Goal: Task Accomplishment & Management: Manage account settings

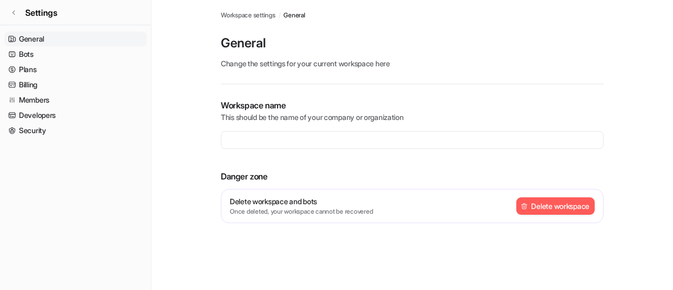
type input "**********"
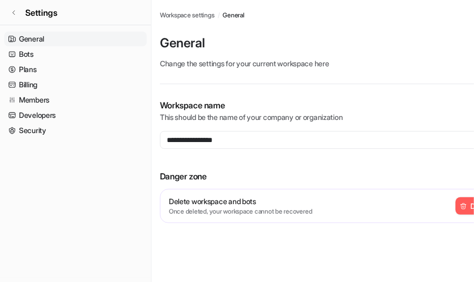
click at [36, 37] on link "General" at bounding box center [75, 39] width 143 height 15
click at [40, 54] on link "Bots" at bounding box center [75, 54] width 143 height 15
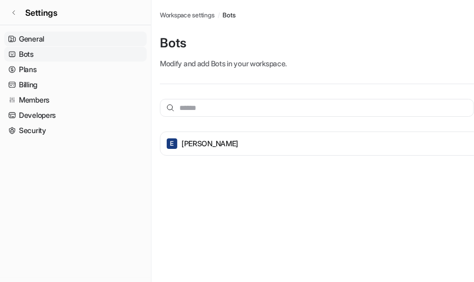
click at [52, 38] on link "General" at bounding box center [75, 39] width 143 height 15
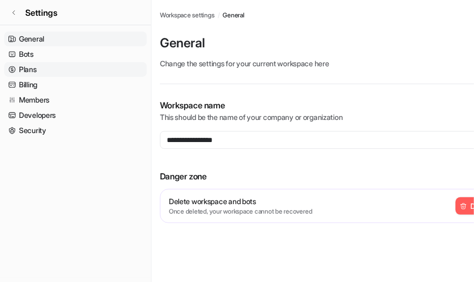
click at [51, 70] on link "Plans" at bounding box center [75, 69] width 143 height 15
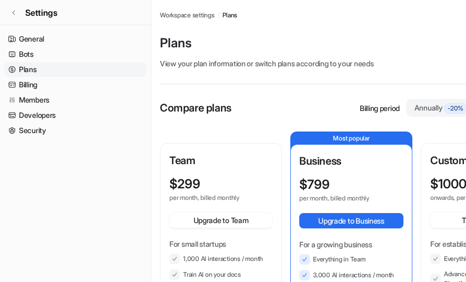
click at [463, 65] on p "View your plan information or switch plans according to your needs" at bounding box center [351, 63] width 383 height 11
click at [393, 40] on p "Plans" at bounding box center [351, 43] width 383 height 17
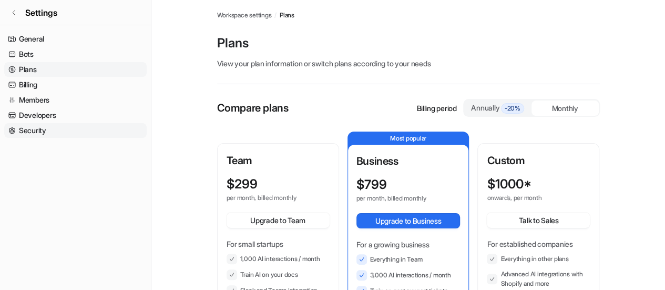
click at [41, 134] on link "Security" at bounding box center [75, 130] width 143 height 15
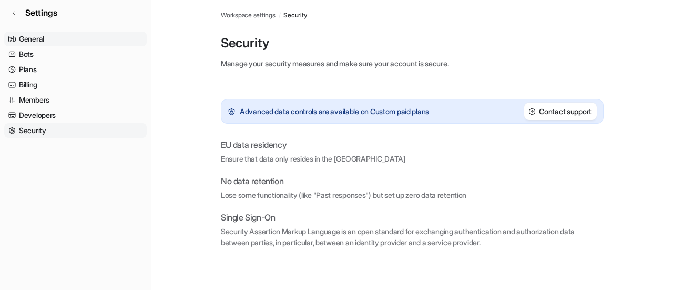
click at [41, 37] on link "General" at bounding box center [75, 39] width 143 height 15
click at [9, 7] on link "Settings" at bounding box center [75, 12] width 151 height 25
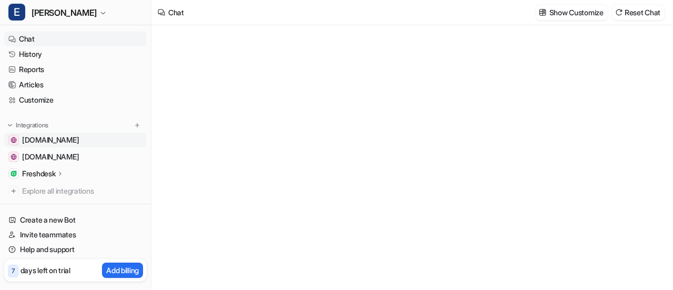
type textarea "**********"
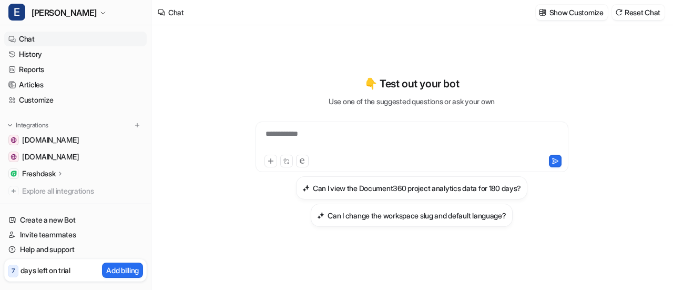
click at [59, 124] on div "Integrations" at bounding box center [75, 125] width 134 height 11
click at [134, 125] on img at bounding box center [137, 124] width 7 height 7
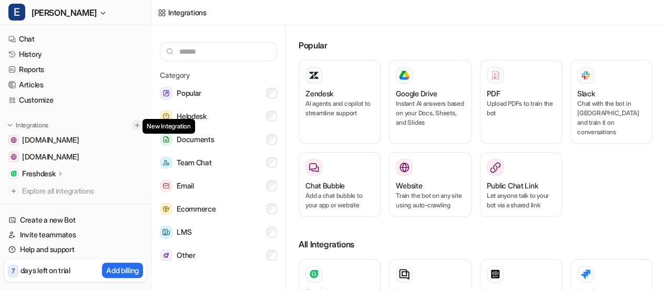
click at [134, 125] on img at bounding box center [137, 124] width 7 height 7
click at [201, 253] on button "Other" at bounding box center [218, 255] width 117 height 21
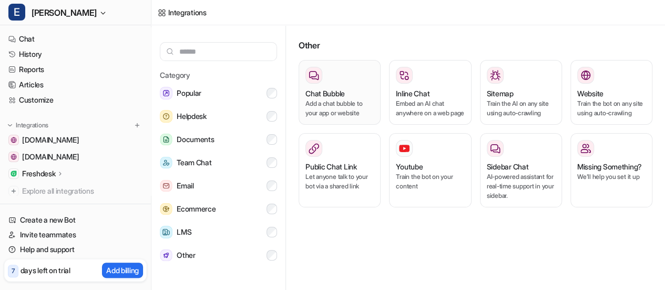
click at [335, 104] on p "Add a chat bubble to your app or website" at bounding box center [340, 108] width 68 height 19
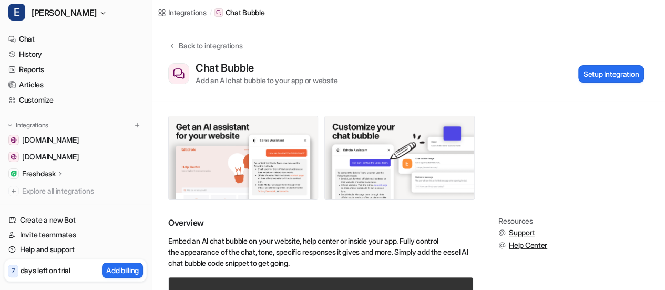
click at [349, 88] on div "Back to integrations Chat Bubble Add an AI chat bubble to your app or website S…" at bounding box center [408, 63] width 514 height 76
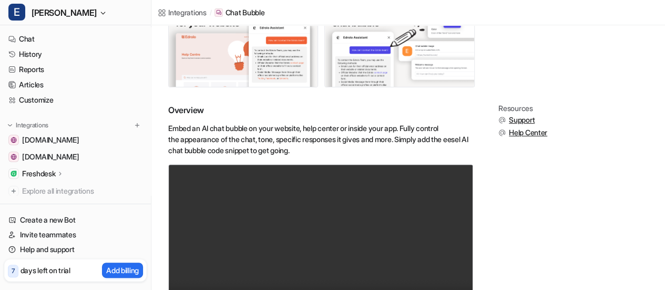
scroll to position [28, 0]
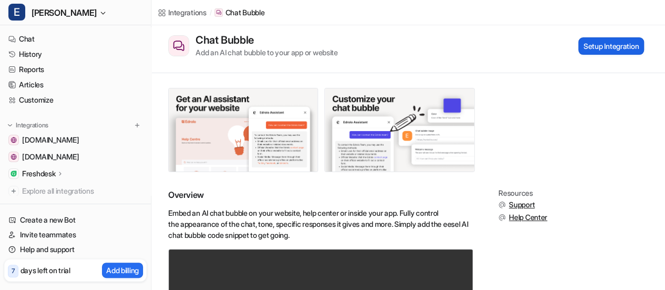
click at [628, 38] on button "Setup Integration" at bounding box center [611, 45] width 66 height 17
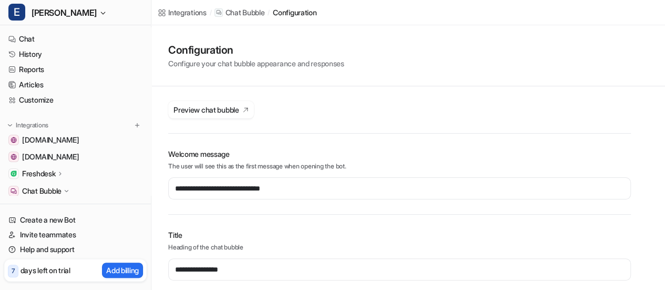
type input "*******"
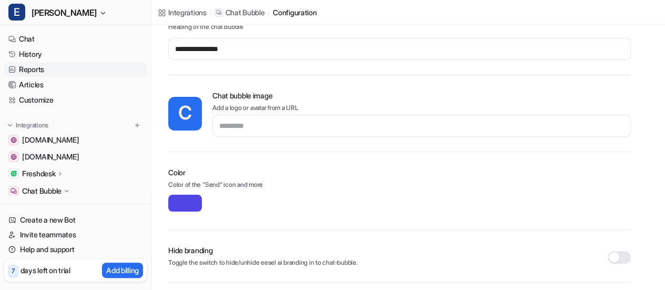
scroll to position [137, 0]
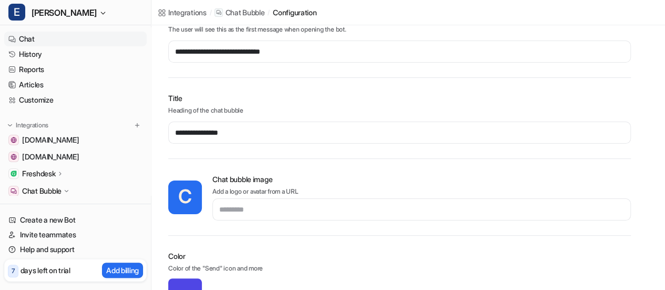
click at [62, 39] on link "Chat" at bounding box center [75, 39] width 143 height 15
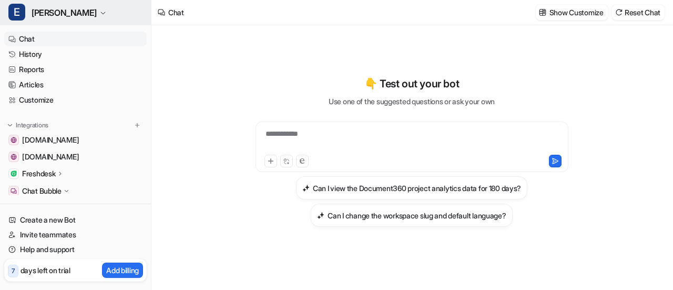
click at [56, 18] on button "E Eddy" at bounding box center [75, 12] width 151 height 25
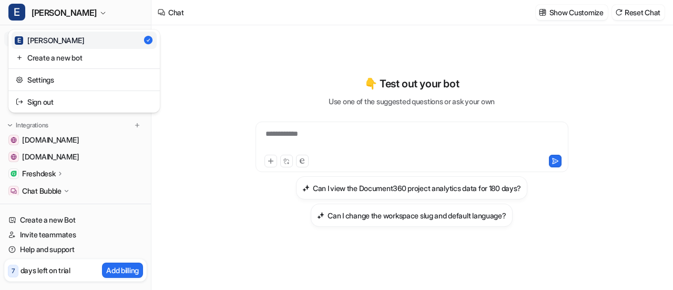
click at [249, 39] on div "**********" at bounding box center [336, 145] width 673 height 290
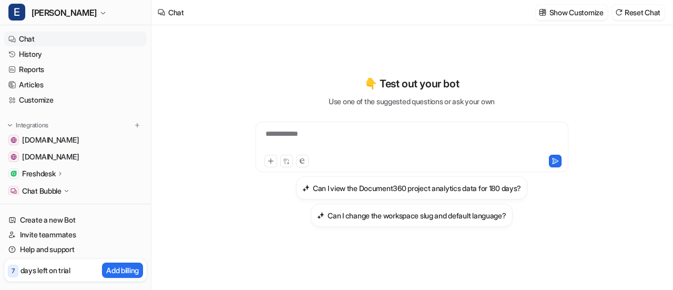
click at [55, 173] on p "Freshdesk" at bounding box center [38, 173] width 33 height 11
click at [55, 176] on p "Freshdesk" at bounding box center [38, 173] width 33 height 11
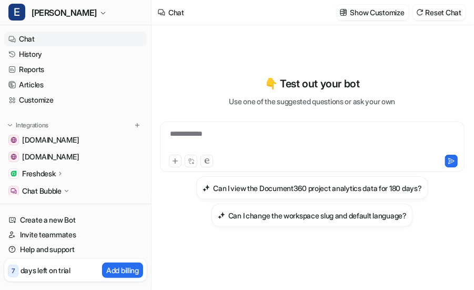
click at [47, 169] on p "Freshdesk" at bounding box center [38, 173] width 33 height 11
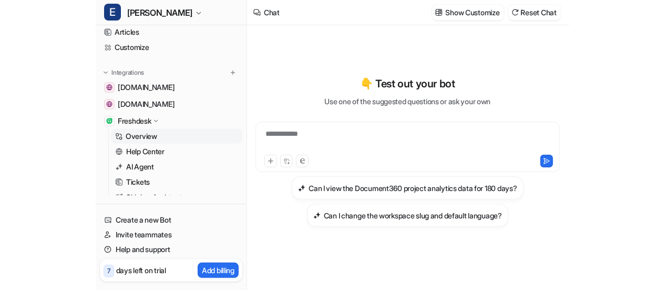
scroll to position [105, 0]
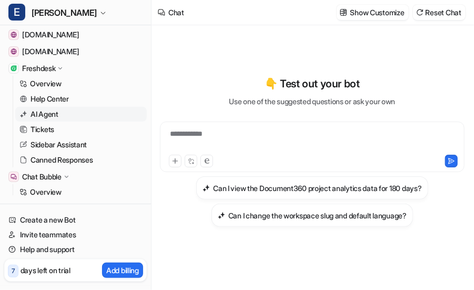
click at [57, 115] on p "AI Agent" at bounding box center [44, 114] width 28 height 11
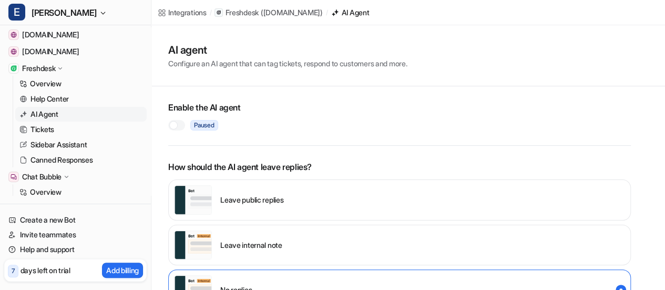
click at [177, 126] on div at bounding box center [173, 125] width 8 height 8
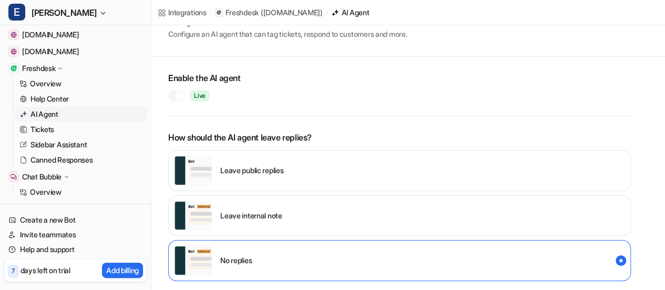
scroll to position [53, 0]
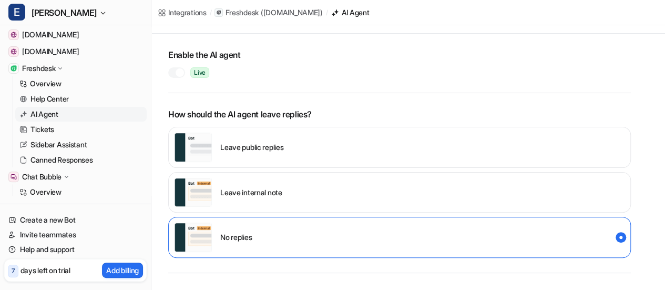
drag, startPoint x: 339, startPoint y: 125, endPoint x: 476, endPoint y: 2, distance: 184.3
click at [476, 2] on div "Integrations / Freshdesk ( srecac.freshdesk.com ) / AI Agent" at bounding box center [408, 12] width 514 height 25
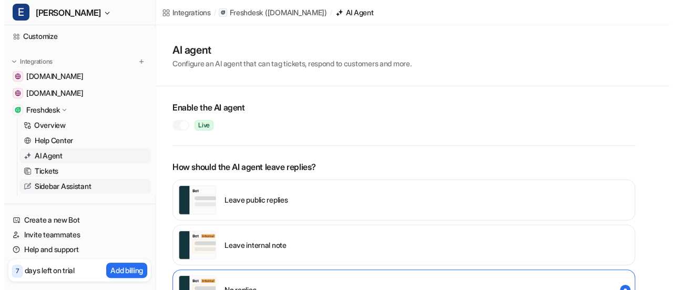
scroll to position [0, 0]
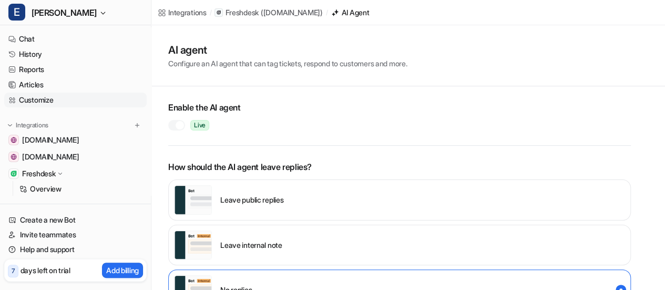
click at [34, 102] on link "Customize" at bounding box center [75, 100] width 143 height 15
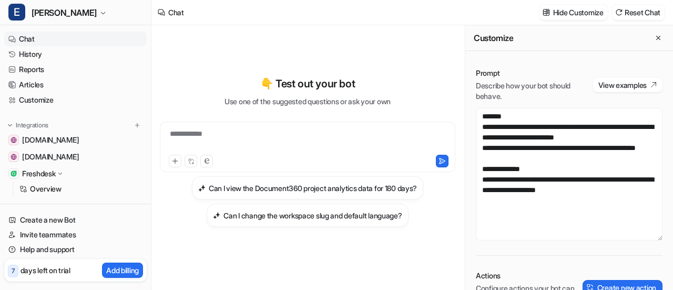
click at [223, 139] on div "**********" at bounding box center [307, 140] width 291 height 24
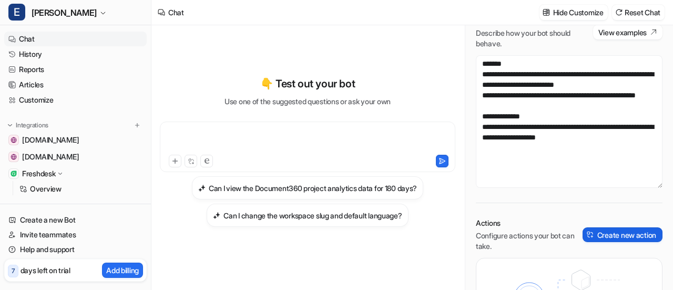
click at [618, 240] on button "Create new action" at bounding box center [623, 234] width 80 height 15
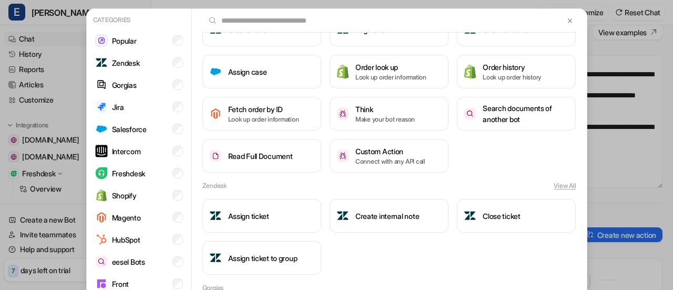
scroll to position [0, 0]
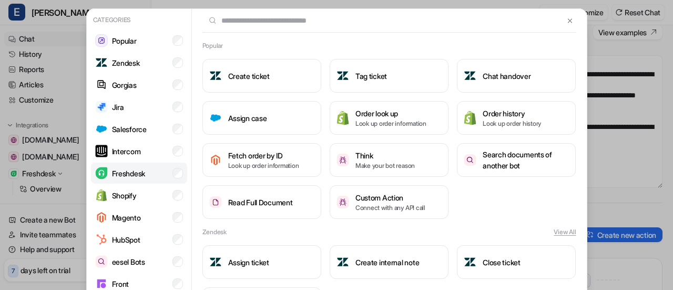
click at [145, 171] on li "Freshdesk" at bounding box center [139, 172] width 96 height 21
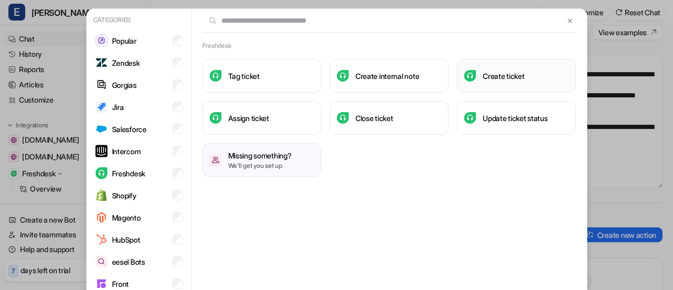
click at [523, 69] on button "Create ticket" at bounding box center [516, 76] width 119 height 34
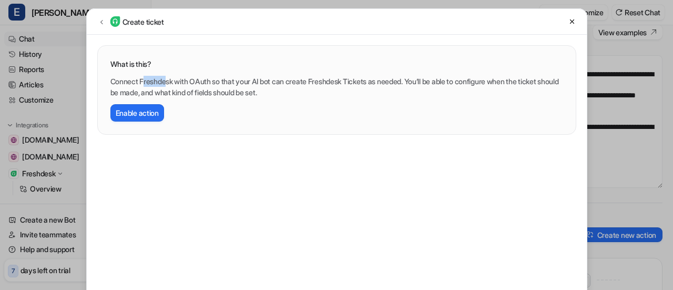
drag, startPoint x: 138, startPoint y: 78, endPoint x: 118, endPoint y: 39, distance: 44.5
click at [162, 78] on p "Connect Freshdesk with OAuth so that your AI bot can create Freshdesk Tickets a…" at bounding box center [336, 87] width 453 height 22
click at [98, 18] on icon at bounding box center [101, 22] width 7 height 8
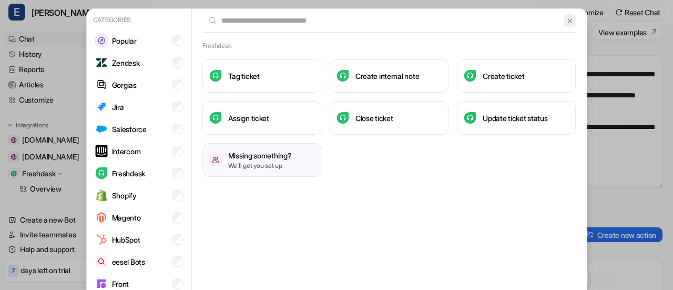
click at [566, 18] on img at bounding box center [569, 21] width 7 height 8
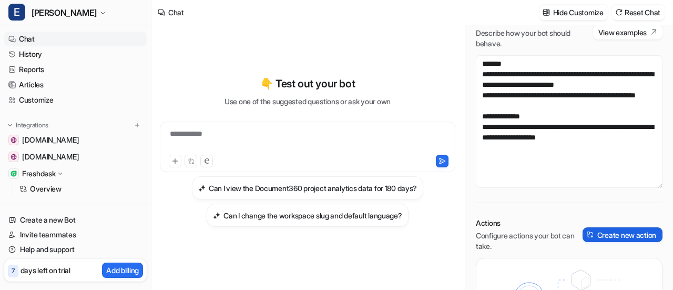
click at [626, 233] on button "Create new action" at bounding box center [623, 234] width 80 height 15
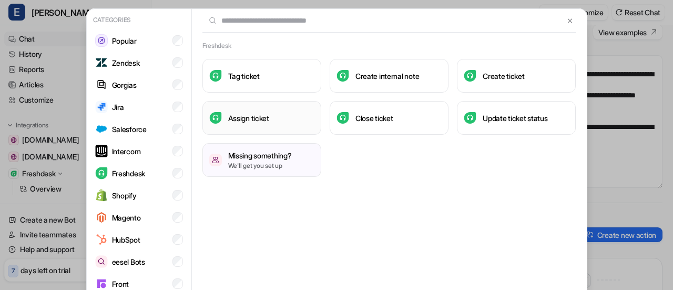
click at [236, 113] on h3 "Assign ticket" at bounding box center [248, 118] width 41 height 11
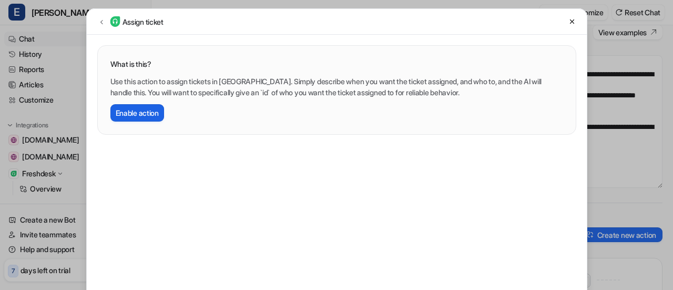
click at [120, 113] on button "Enable action" at bounding box center [137, 112] width 54 height 17
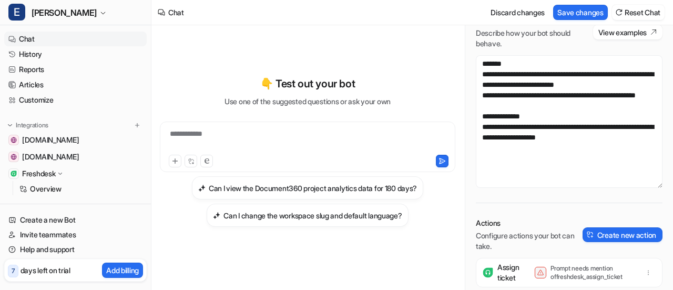
click at [225, 145] on div "**********" at bounding box center [307, 140] width 291 height 24
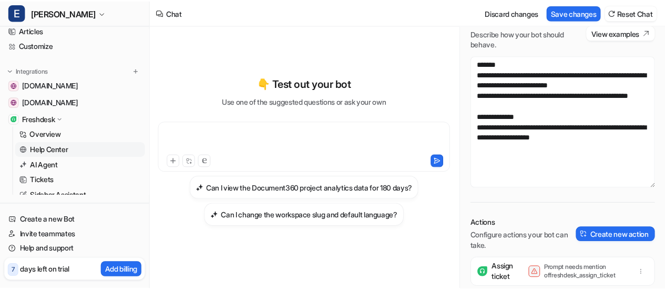
scroll to position [105, 0]
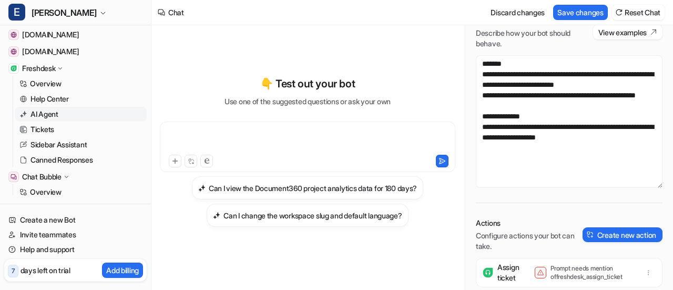
click at [64, 116] on link "AI Agent" at bounding box center [80, 114] width 131 height 15
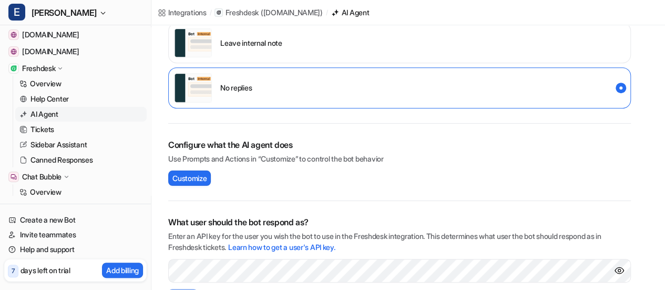
scroll to position [306, 0]
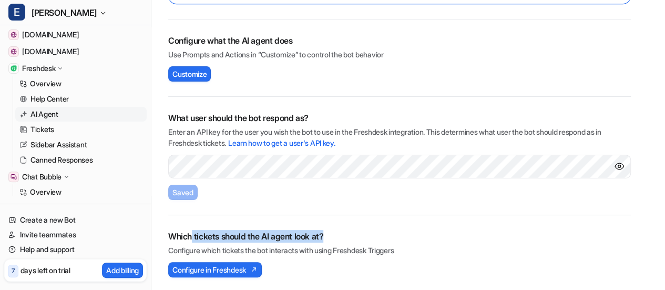
drag, startPoint x: 192, startPoint y: 236, endPoint x: 330, endPoint y: 235, distance: 137.8
click at [330, 235] on h2 "Which tickets should the AI agent look at?" at bounding box center [399, 236] width 463 height 13
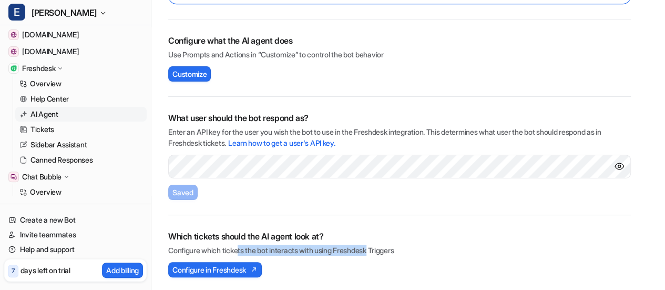
drag, startPoint x: 262, startPoint y: 250, endPoint x: 377, endPoint y: 250, distance: 115.2
click at [377, 250] on p "Configure which tickets the bot interacts with using Freshdesk Triggers" at bounding box center [399, 250] width 463 height 11
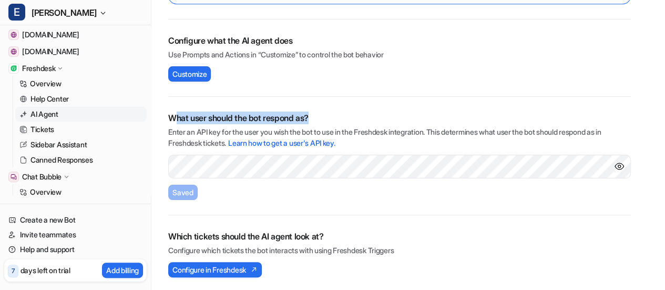
drag, startPoint x: 246, startPoint y: 115, endPoint x: 415, endPoint y: 117, distance: 169.3
click at [415, 117] on h2 "What user should the bot respond as?" at bounding box center [399, 117] width 463 height 13
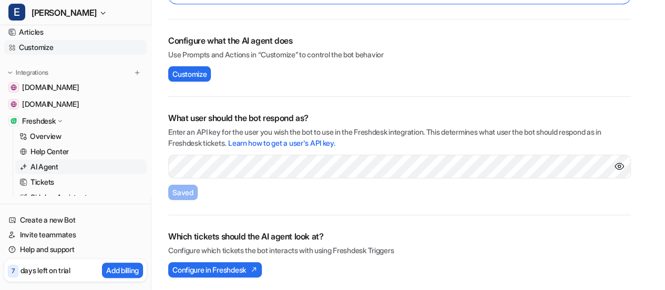
click at [63, 49] on link "Customize" at bounding box center [75, 47] width 143 height 15
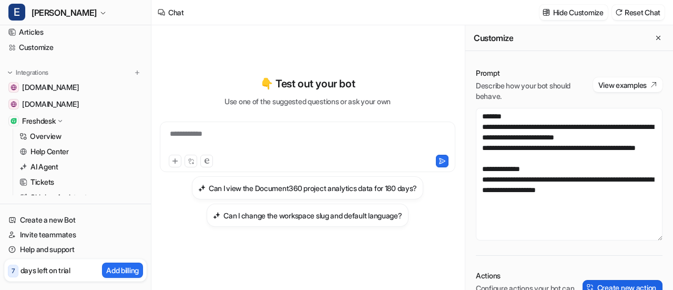
click at [616, 283] on button "Create new action" at bounding box center [623, 287] width 80 height 15
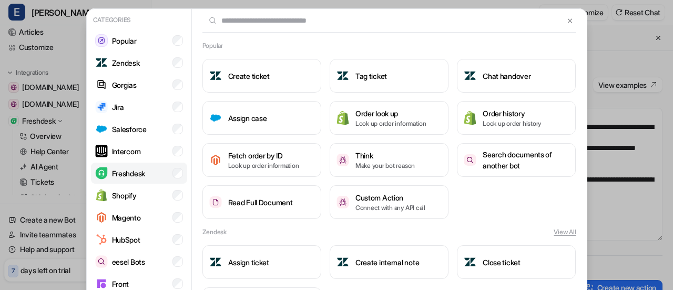
click at [101, 169] on img at bounding box center [101, 173] width 13 height 13
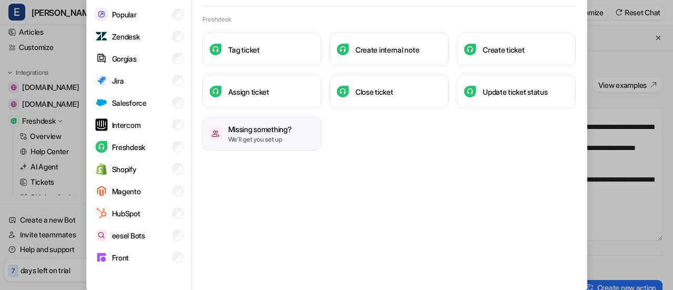
scroll to position [39, 0]
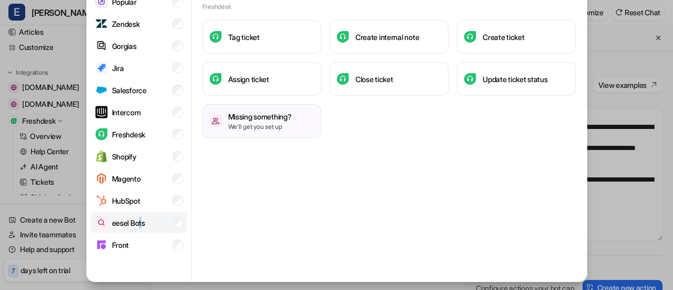
click at [137, 221] on p "eesel Bots" at bounding box center [128, 222] width 33 height 11
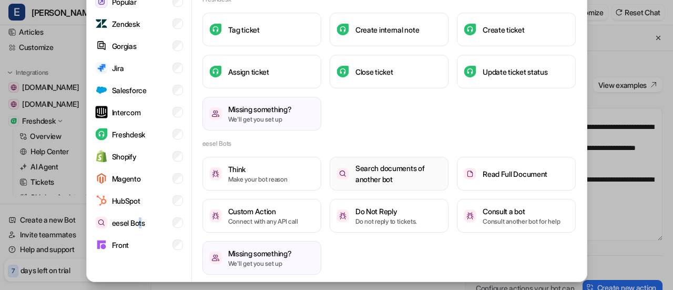
scroll to position [9, 0]
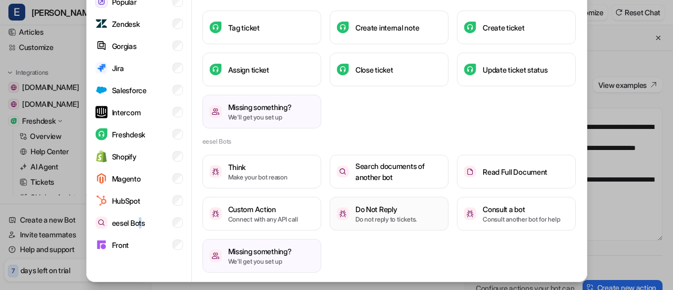
click at [384, 215] on p "Do not reply to tickets." at bounding box center [386, 219] width 62 height 9
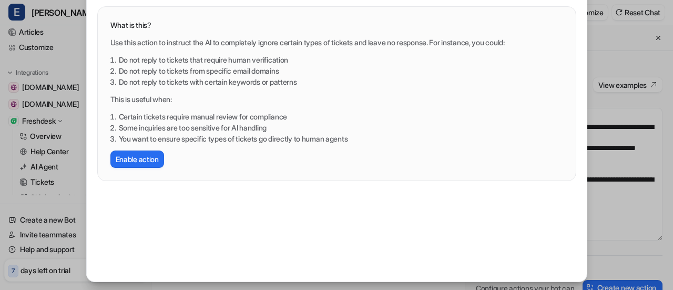
click at [143, 168] on div "What is this? Use this action to instruct the AI to completely ignore certain t…" at bounding box center [337, 94] width 478 height 174
click at [143, 162] on button "Enable action" at bounding box center [137, 158] width 54 height 17
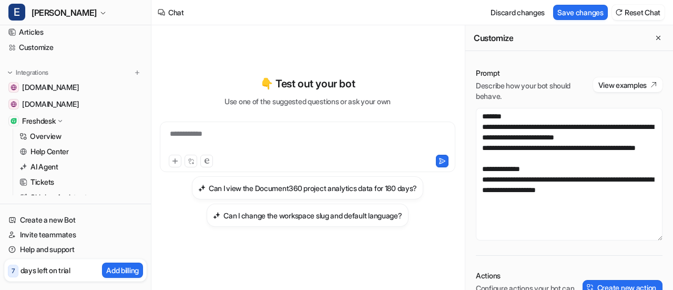
scroll to position [0, 0]
click at [619, 286] on button "Create new action" at bounding box center [623, 287] width 80 height 15
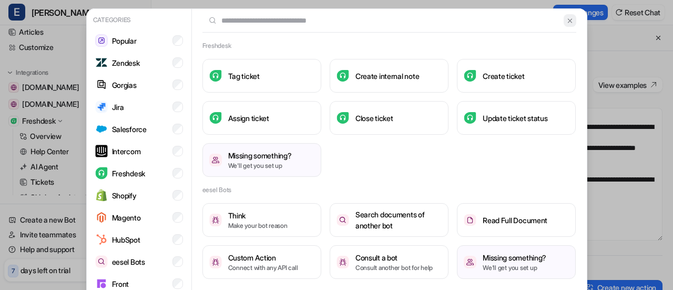
click at [567, 21] on img at bounding box center [569, 21] width 7 height 8
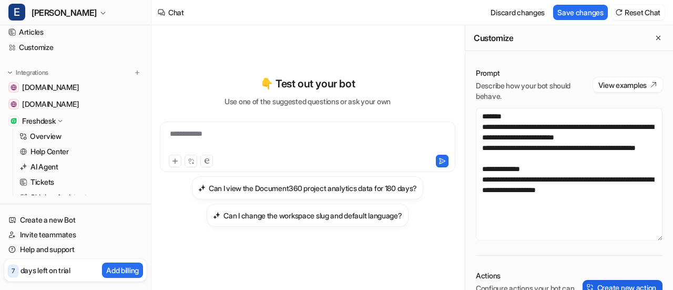
click at [632, 283] on button "Create new action" at bounding box center [623, 287] width 80 height 15
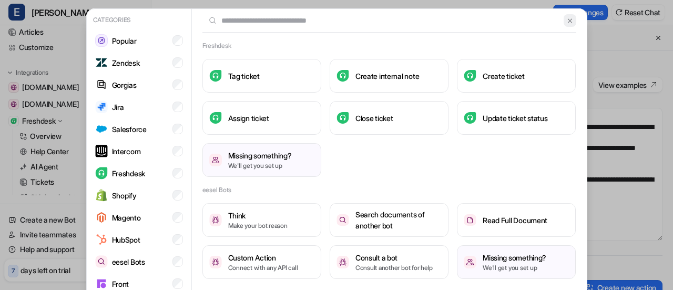
click at [571, 18] on button at bounding box center [570, 20] width 12 height 13
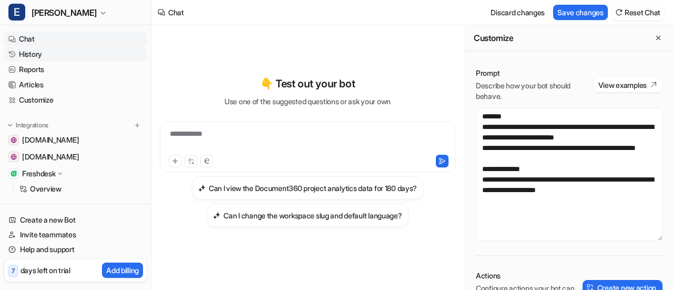
click at [48, 57] on link "History" at bounding box center [75, 54] width 143 height 15
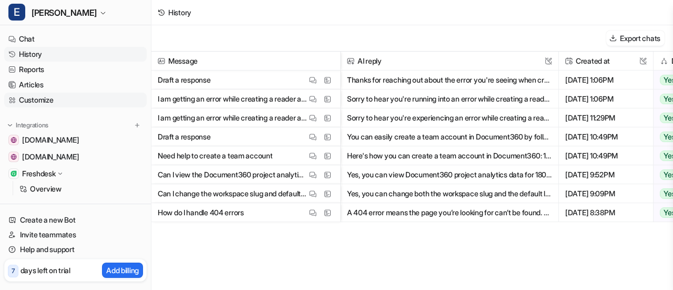
click at [59, 97] on link "Customize" at bounding box center [75, 100] width 143 height 15
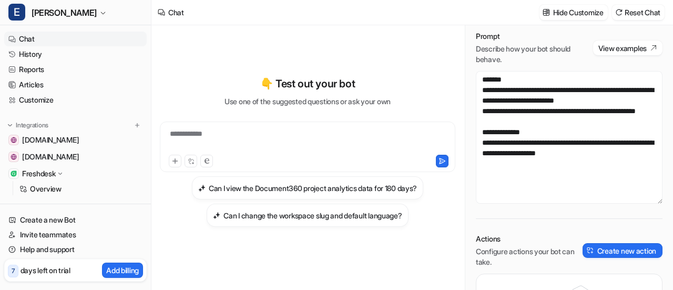
scroll to position [53, 0]
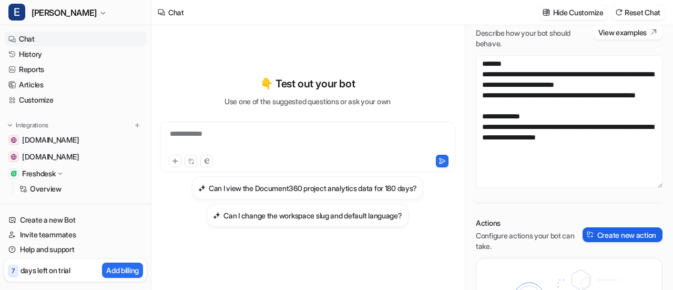
click at [612, 231] on button "Create new action" at bounding box center [623, 234] width 80 height 15
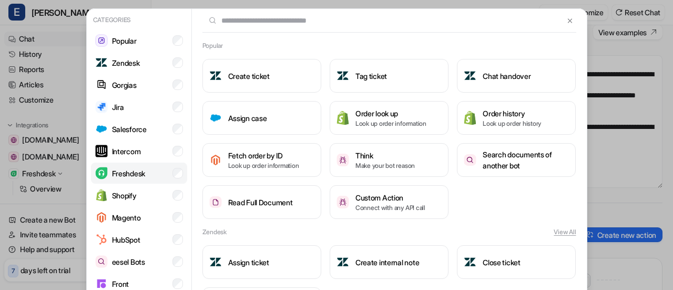
click at [121, 173] on p "Freshdesk" at bounding box center [128, 173] width 33 height 11
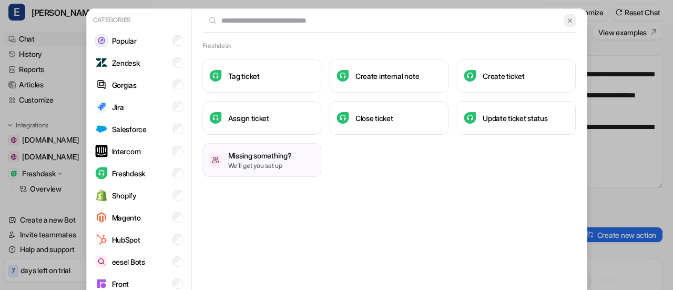
click at [564, 22] on button at bounding box center [570, 20] width 12 height 13
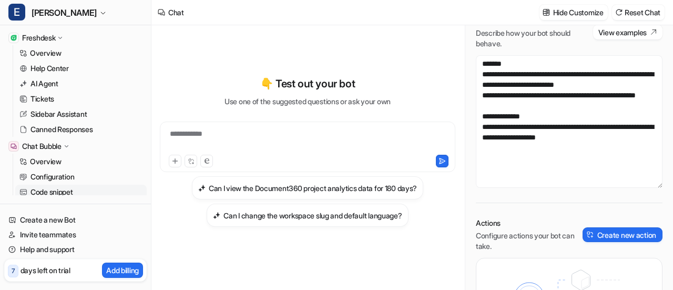
scroll to position [158, 0]
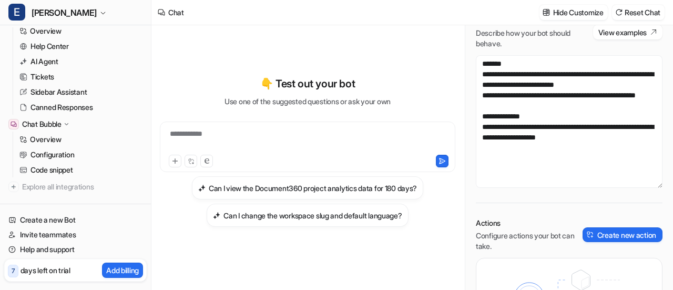
click at [65, 123] on icon at bounding box center [67, 123] width 8 height 7
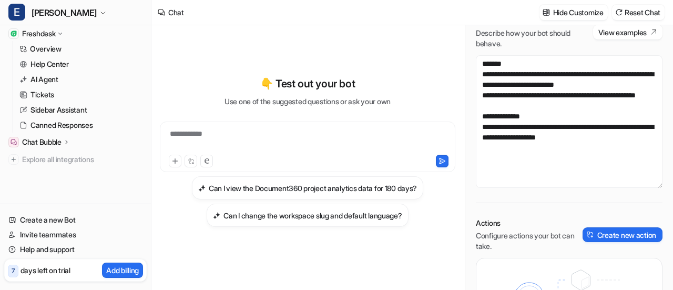
click at [45, 145] on p "Chat Bubble" at bounding box center [41, 142] width 39 height 11
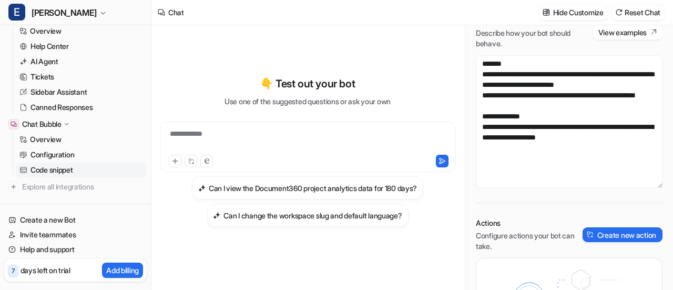
click at [54, 169] on p "Code snippet" at bounding box center [51, 170] width 43 height 11
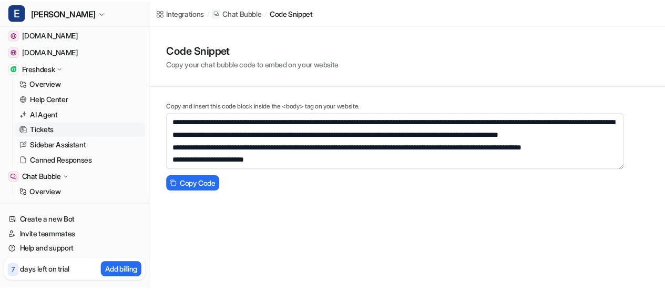
scroll to position [53, 0]
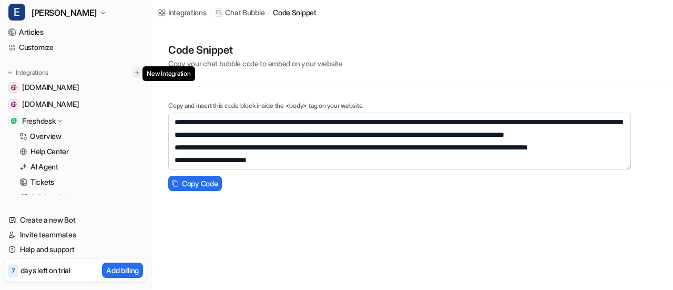
click at [134, 75] on img at bounding box center [137, 72] width 7 height 7
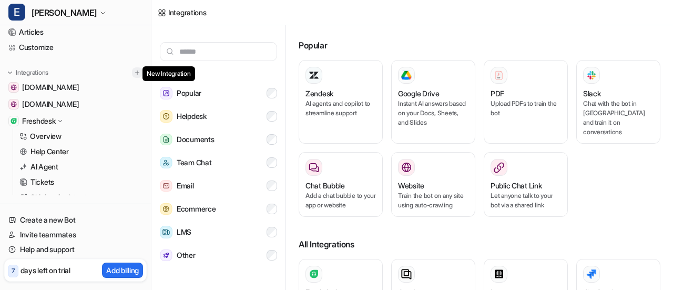
click at [134, 75] on img at bounding box center [137, 72] width 7 height 7
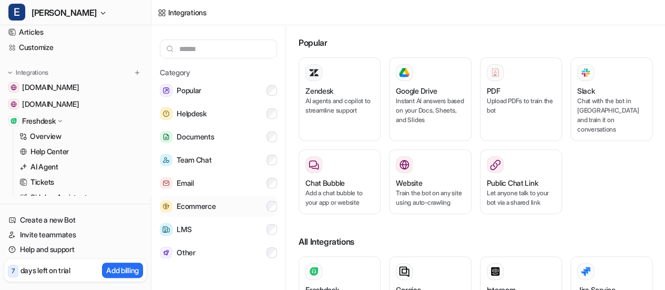
scroll to position [4, 0]
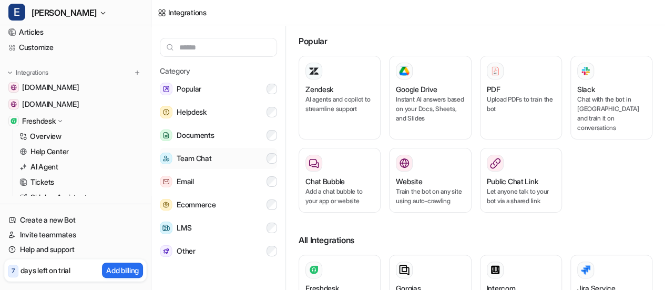
click at [232, 157] on button "Team Chat" at bounding box center [218, 158] width 117 height 21
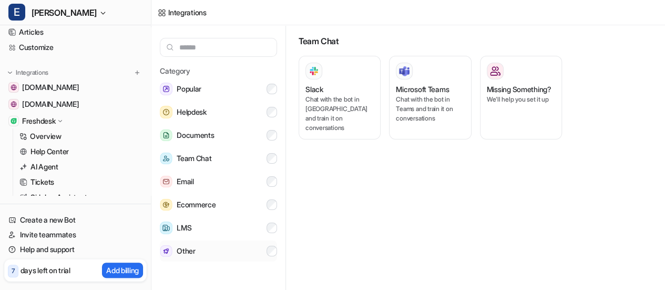
click at [205, 253] on button "Other" at bounding box center [218, 250] width 117 height 21
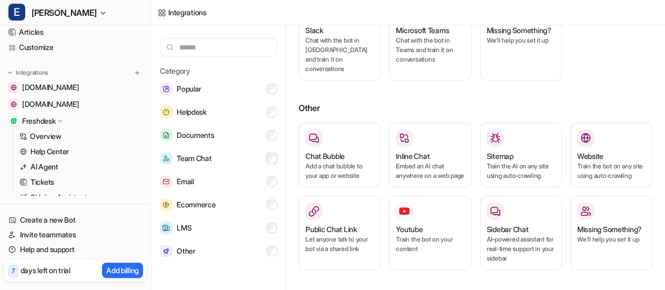
scroll to position [0, 0]
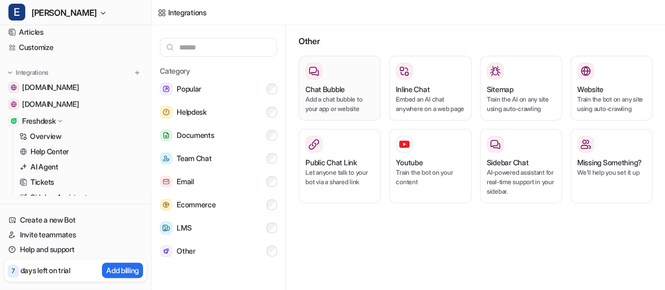
click at [339, 99] on p "Add a chat bubble to your app or website" at bounding box center [340, 104] width 68 height 19
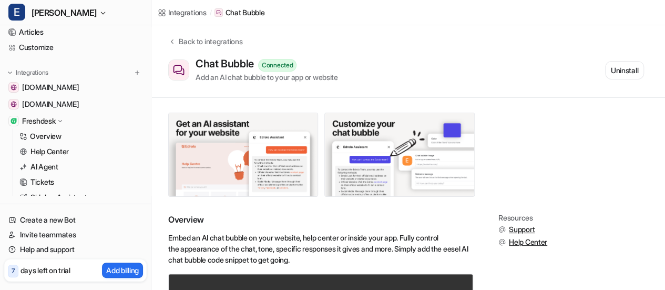
click at [317, 69] on div "Chat Bubble Connected Add an AI chat bubble to your app or website" at bounding box center [267, 69] width 143 height 25
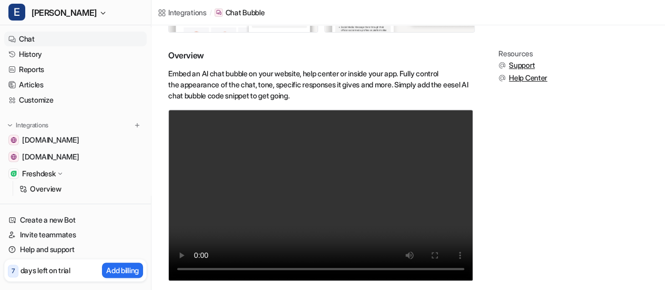
click at [47, 43] on link "Chat" at bounding box center [75, 39] width 143 height 15
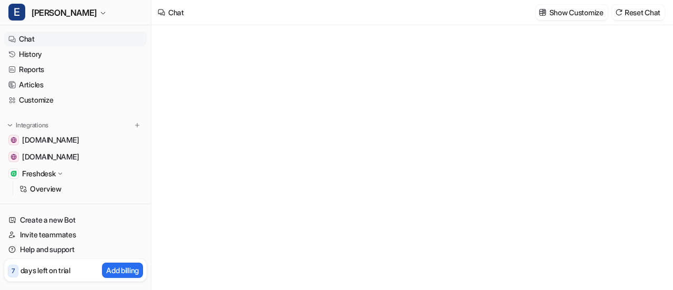
type textarea "**********"
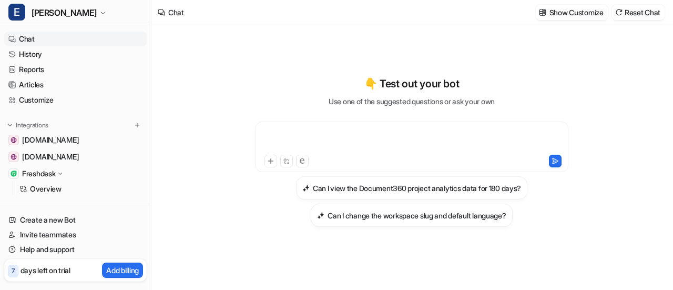
click at [331, 140] on div at bounding box center [412, 140] width 308 height 24
click at [126, 126] on div "Integrations" at bounding box center [75, 125] width 134 height 11
click at [135, 127] on img at bounding box center [137, 124] width 7 height 7
click at [134, 126] on img at bounding box center [137, 124] width 7 height 7
click at [96, 126] on div "Integrations" at bounding box center [75, 125] width 134 height 11
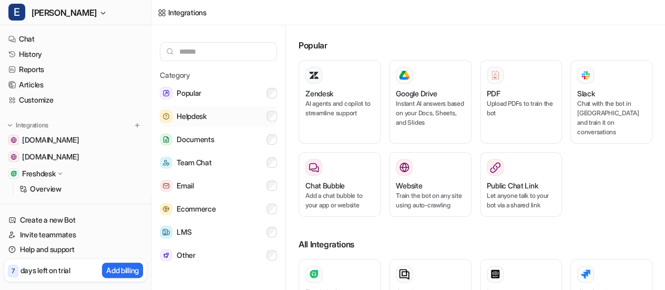
click at [222, 117] on button "Helpdesk" at bounding box center [218, 116] width 117 height 21
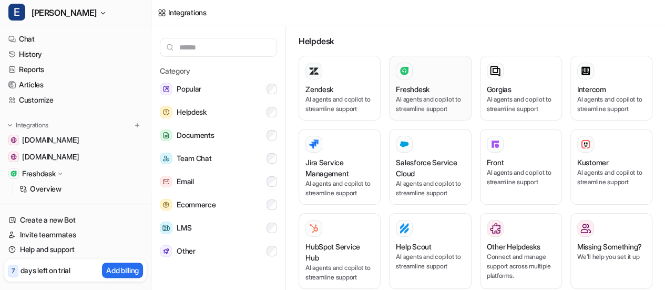
click at [450, 105] on p "AI agents and copilot to streamline support" at bounding box center [430, 104] width 68 height 19
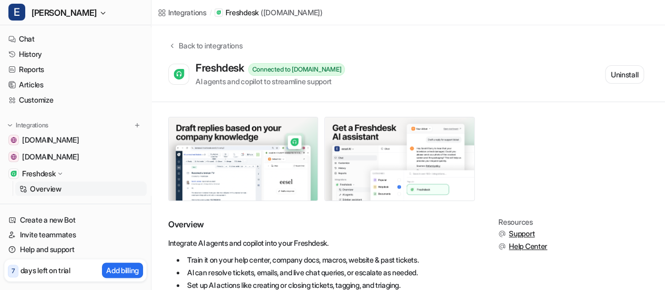
click at [124, 128] on div "Integrations" at bounding box center [75, 125] width 134 height 11
click at [132, 121] on button at bounding box center [137, 125] width 11 height 11
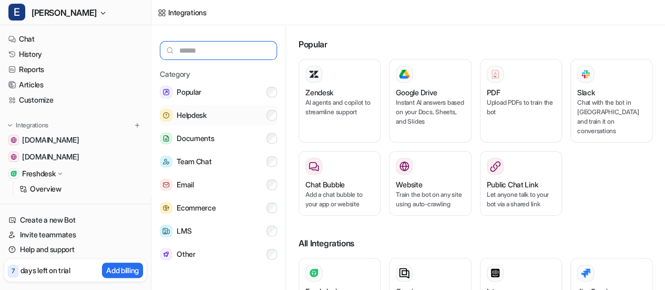
scroll to position [4, 0]
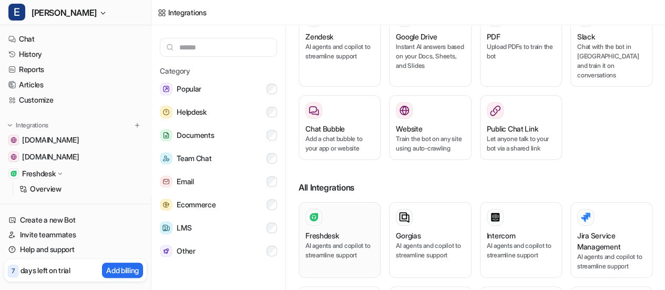
click at [324, 220] on div at bounding box center [340, 217] width 68 height 17
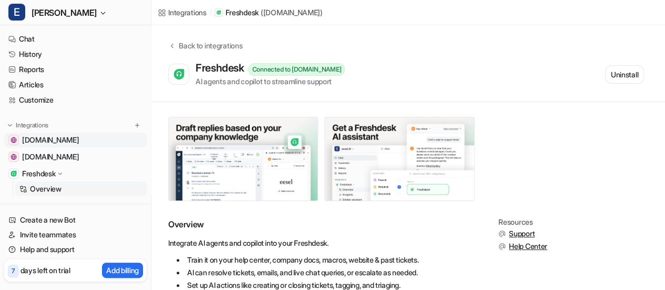
click at [79, 143] on span "[DOMAIN_NAME]" at bounding box center [50, 140] width 57 height 11
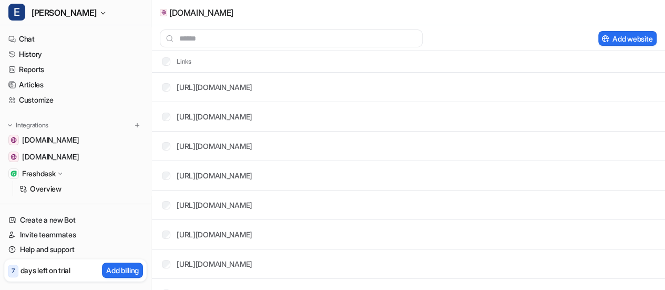
click at [58, 180] on div "Freshdesk" at bounding box center [75, 173] width 143 height 15
click at [51, 175] on p "Freshdesk" at bounding box center [38, 173] width 33 height 11
click at [56, 187] on p "Overview" at bounding box center [46, 189] width 32 height 11
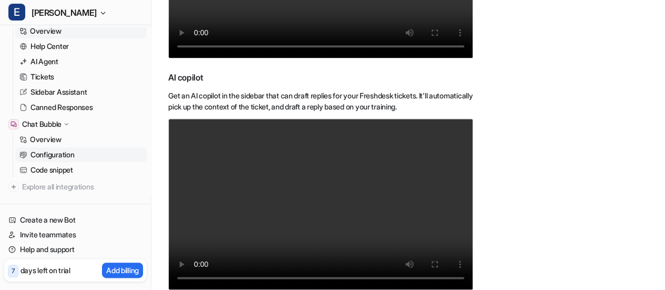
scroll to position [105, 0]
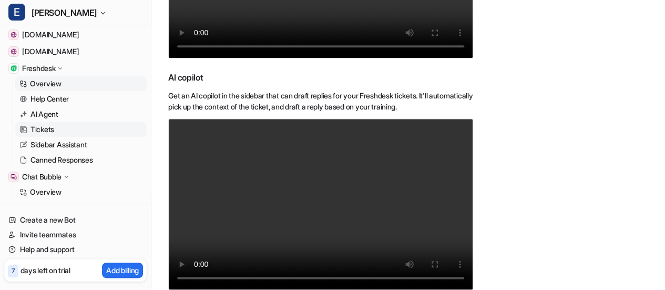
click at [42, 129] on p "Tickets" at bounding box center [42, 129] width 24 height 11
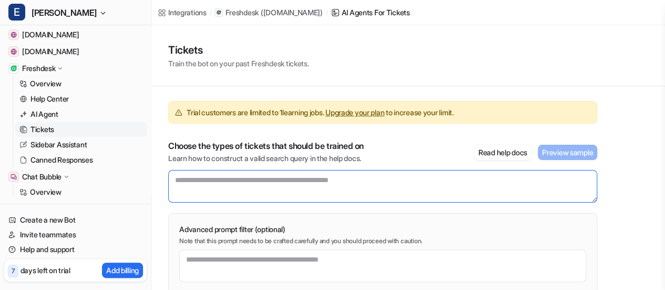
click at [327, 181] on textarea at bounding box center [382, 186] width 429 height 33
drag, startPoint x: 173, startPoint y: 178, endPoint x: 354, endPoint y: 182, distance: 181.5
click at [354, 182] on textarea at bounding box center [382, 186] width 429 height 33
drag, startPoint x: 381, startPoint y: 180, endPoint x: 288, endPoint y: 177, distance: 92.6
click at [288, 177] on textarea at bounding box center [382, 186] width 429 height 33
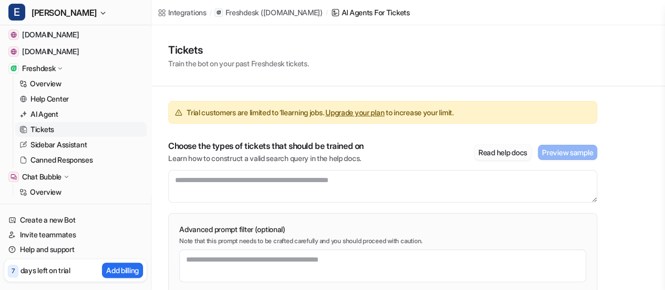
click at [512, 150] on button "Read help docs" at bounding box center [502, 152] width 57 height 15
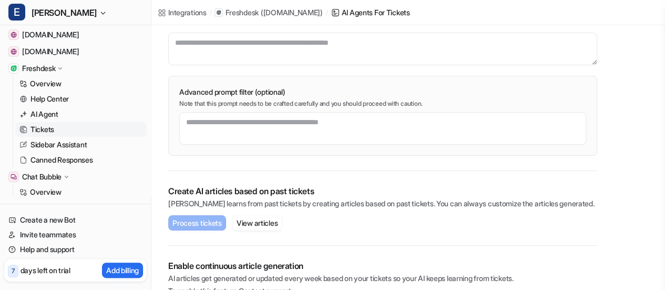
scroll to position [121, 0]
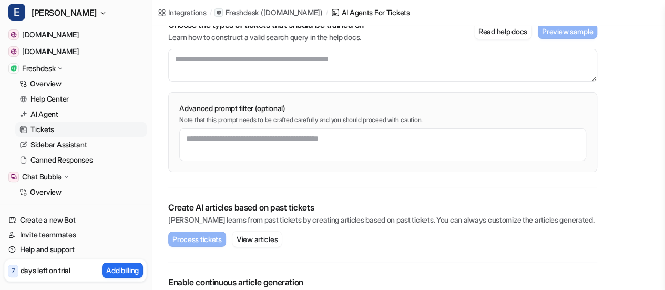
click at [65, 129] on link "Tickets" at bounding box center [80, 129] width 131 height 15
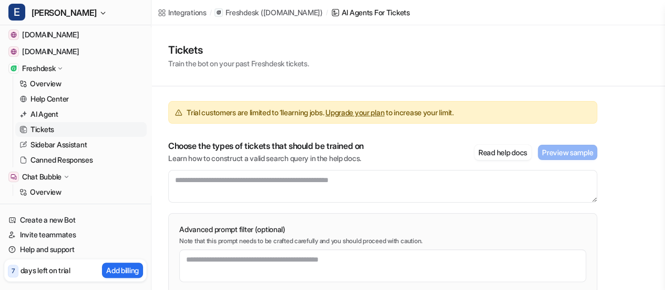
click at [58, 72] on icon at bounding box center [60, 68] width 8 height 7
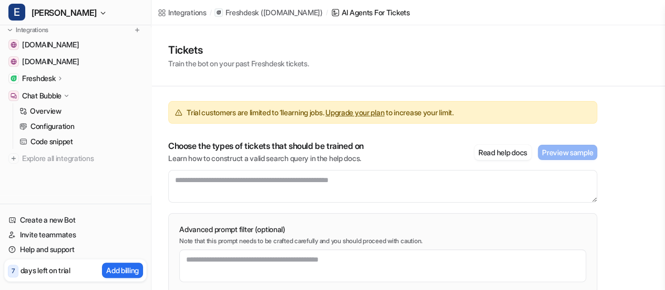
scroll to position [94, 0]
click at [50, 80] on p "Freshdesk" at bounding box center [38, 79] width 33 height 11
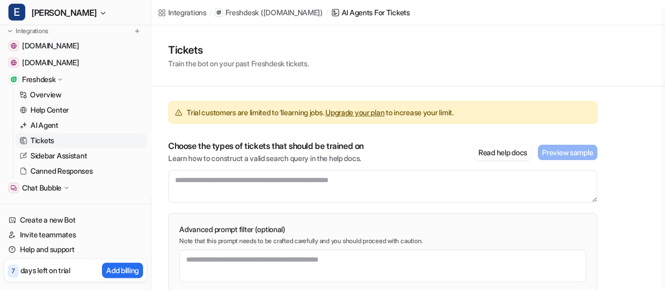
scroll to position [105, 0]
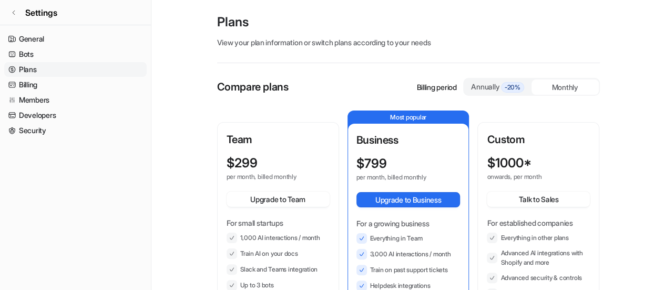
scroll to position [53, 0]
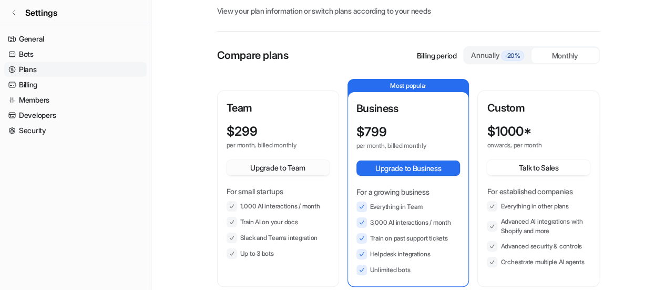
click at [244, 161] on button "Upgrade to Team" at bounding box center [278, 167] width 103 height 15
click at [270, 203] on li "1,000 AI interactions / month" at bounding box center [278, 206] width 103 height 11
click at [274, 206] on li "1,000 AI interactions / month" at bounding box center [278, 206] width 103 height 11
drag, startPoint x: 246, startPoint y: 205, endPoint x: 327, endPoint y: 206, distance: 80.5
click at [327, 206] on li "1,000 AI interactions / month" at bounding box center [278, 206] width 103 height 11
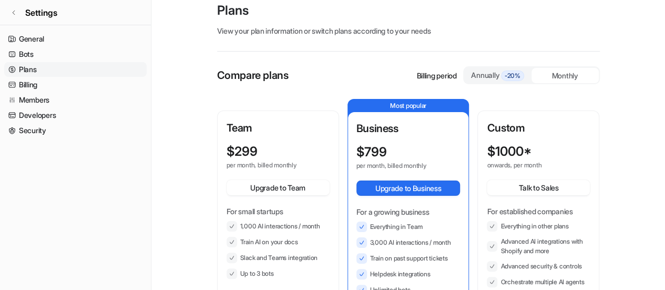
scroll to position [0, 0]
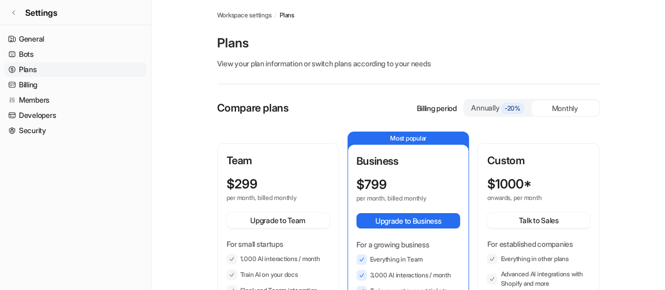
click at [493, 101] on div "Annually -20%" at bounding box center [497, 108] width 67 height 16
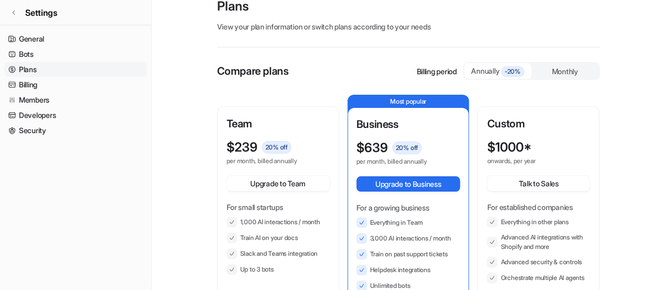
scroll to position [53, 0]
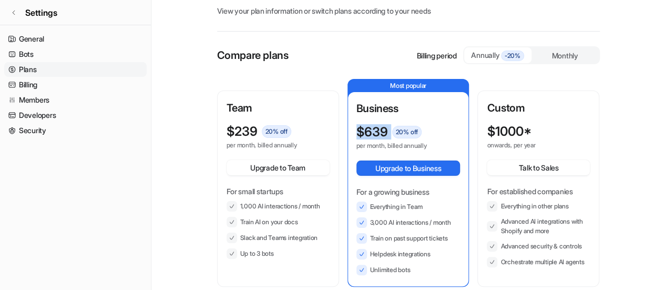
drag, startPoint x: 355, startPoint y: 129, endPoint x: 391, endPoint y: 128, distance: 36.3
click at [391, 128] on div "Business $ 639 20 % off per month, billed annually Upgrade to Business For a gr…" at bounding box center [408, 189] width 121 height 194
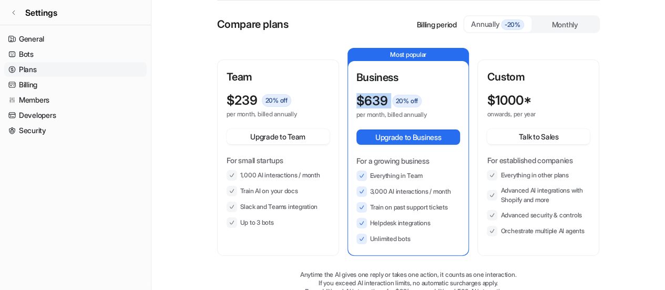
scroll to position [105, 0]
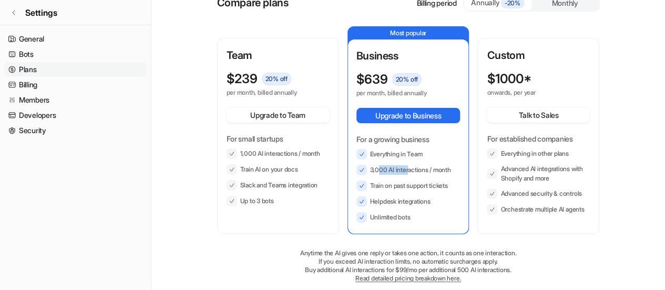
drag, startPoint x: 380, startPoint y: 168, endPoint x: 408, endPoint y: 168, distance: 28.4
click at [408, 168] on li "3,000 AI interactions / month" at bounding box center [409, 170] width 104 height 11
click at [368, 181] on li "Train on past support tickets" at bounding box center [409, 185] width 104 height 11
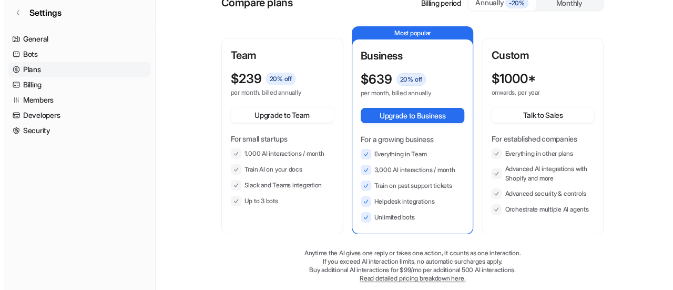
scroll to position [0, 0]
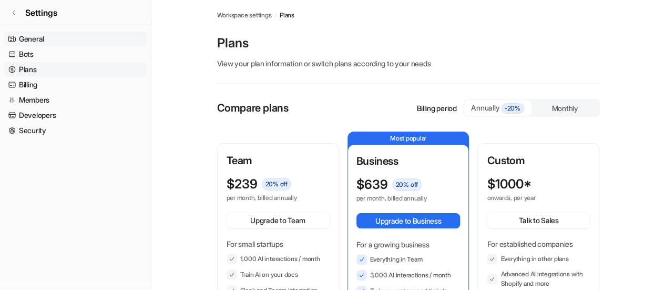
click at [27, 32] on link "General" at bounding box center [75, 39] width 143 height 15
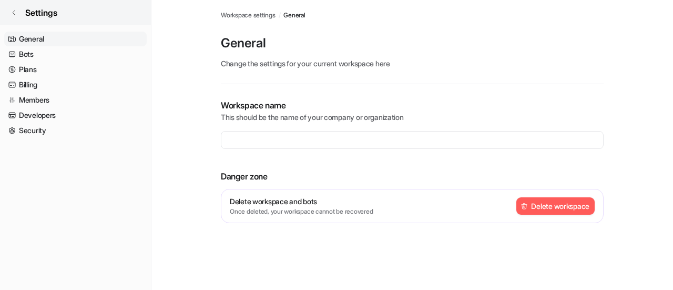
type input "**********"
click at [13, 8] on link "Settings" at bounding box center [75, 12] width 151 height 25
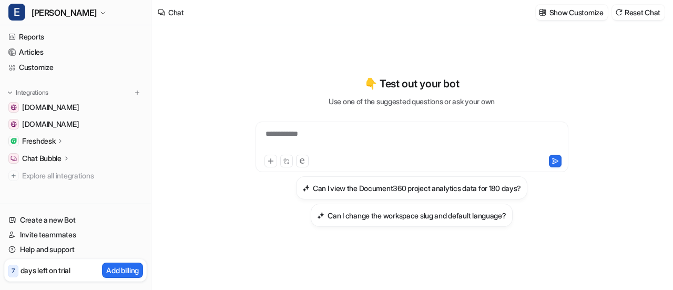
scroll to position [49, 0]
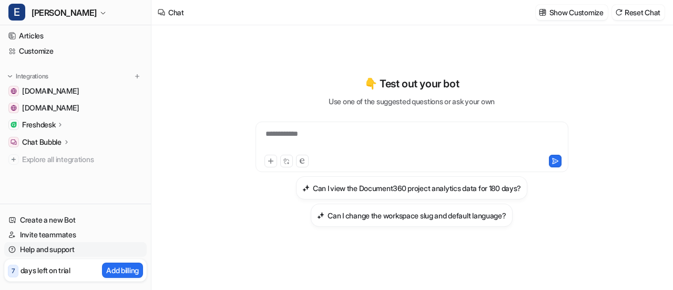
click at [62, 250] on link "Help and support" at bounding box center [75, 249] width 143 height 15
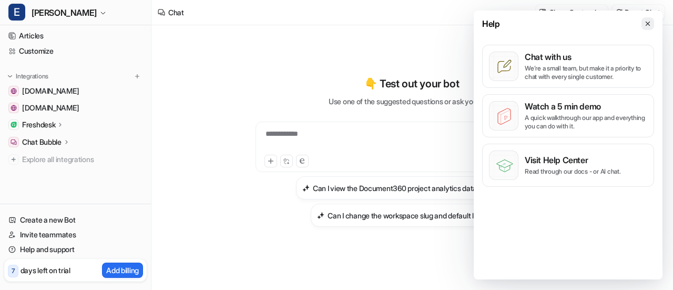
click at [648, 22] on icon at bounding box center [647, 23] width 7 height 7
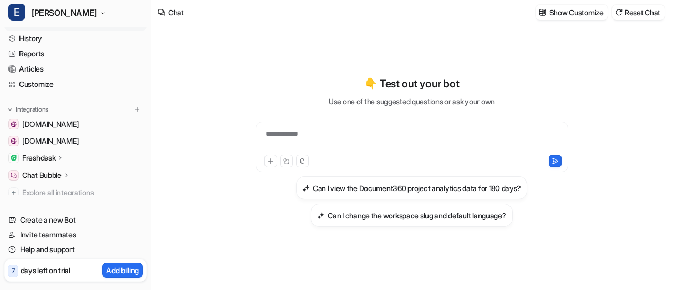
scroll to position [0, 0]
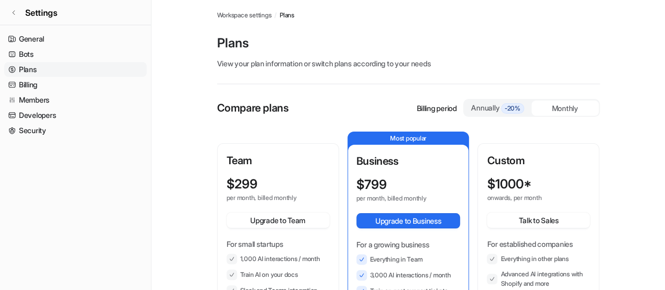
click at [493, 110] on div "Annually -20%" at bounding box center [498, 108] width 59 height 12
